Goal: Check status

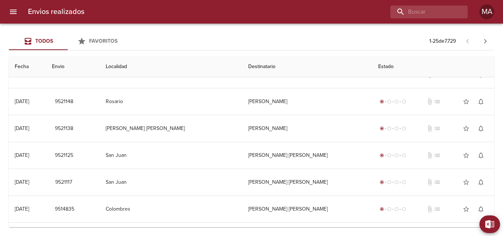
scroll to position [405, 0]
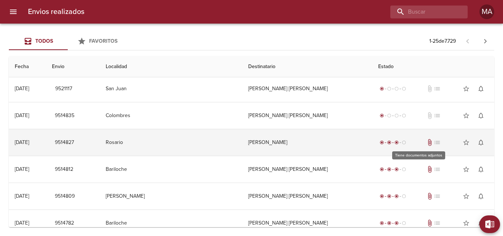
click at [426, 142] on span "attach_file" at bounding box center [429, 142] width 7 height 7
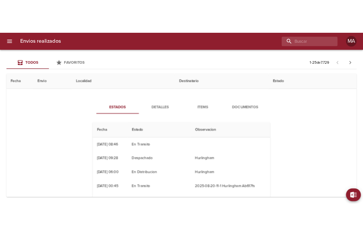
scroll to position [368, 0]
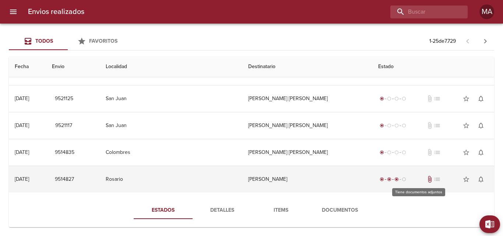
click at [426, 178] on span "attach_file" at bounding box center [429, 179] width 7 height 7
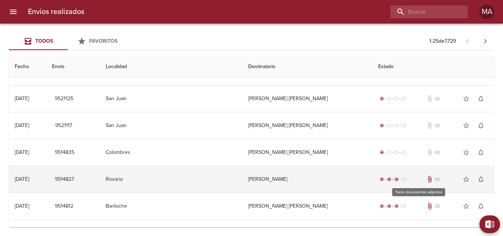
click at [426, 178] on span "attach_file" at bounding box center [429, 179] width 7 height 7
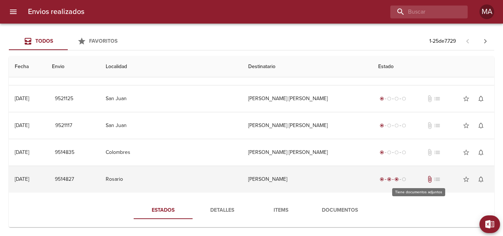
click at [426, 178] on span "attach_file" at bounding box center [429, 179] width 7 height 7
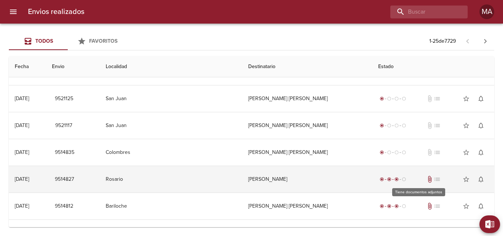
click at [426, 178] on span "attach_file" at bounding box center [429, 179] width 7 height 7
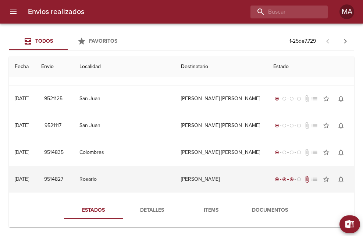
click at [113, 180] on td "Rosario" at bounding box center [125, 179] width 102 height 26
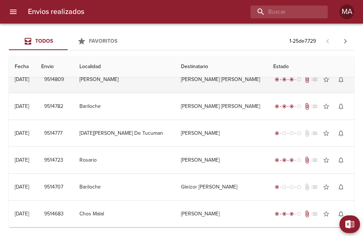
scroll to position [522, 0]
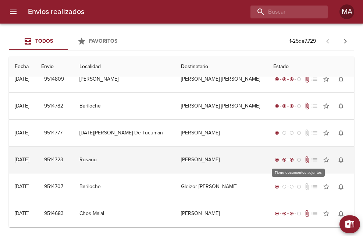
click at [304, 160] on span "attach_file" at bounding box center [307, 159] width 7 height 7
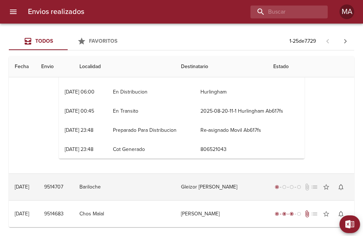
scroll to position [710, 0]
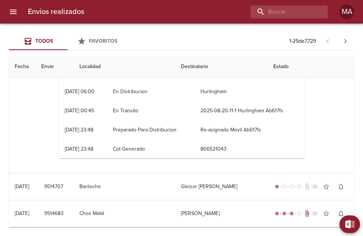
click at [333, 115] on div "Estados Detalles Items Documentos Fecha Estado Observacion 21/08 [DATE] 08:47 E…" at bounding box center [182, 79] width 334 height 188
click at [275, 67] on th "Estado" at bounding box center [311, 66] width 87 height 21
click at [192, 67] on th "Destinatario" at bounding box center [221, 66] width 93 height 21
click at [74, 62] on th "Envio" at bounding box center [54, 66] width 38 height 21
click at [57, 62] on th "Envio" at bounding box center [54, 66] width 38 height 21
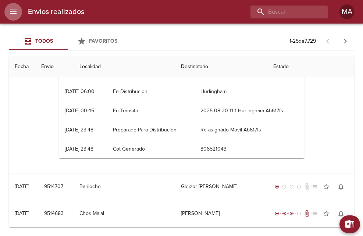
click at [11, 10] on icon "menu" at bounding box center [13, 12] width 7 height 4
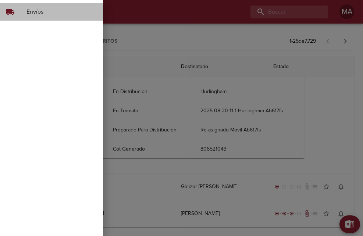
click at [41, 10] on span "Envíos" at bounding box center [61, 11] width 71 height 9
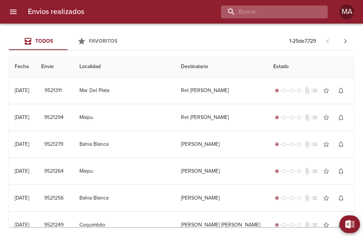
click at [300, 15] on input "buscar" at bounding box center [268, 12] width 94 height 13
type input "[PERSON_NAME] libre"
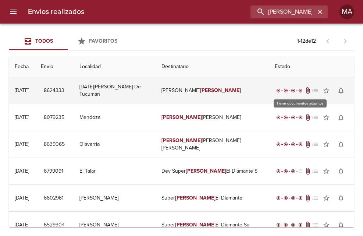
click at [304, 90] on span "attach_file" at bounding box center [307, 90] width 7 height 7
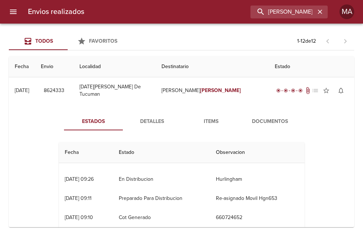
scroll to position [20, 0]
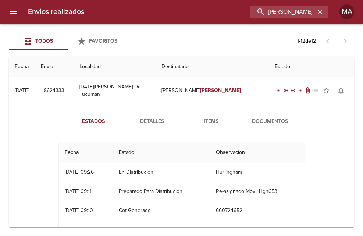
drag, startPoint x: 334, startPoint y: 194, endPoint x: 329, endPoint y: 221, distance: 28.1
click at [334, 197] on div "Estados Detalles Items Documentos Fecha Estado Observacion 28/11 [DATE] 00:00 E…" at bounding box center [182, 198] width 334 height 188
